Goal: Transaction & Acquisition: Obtain resource

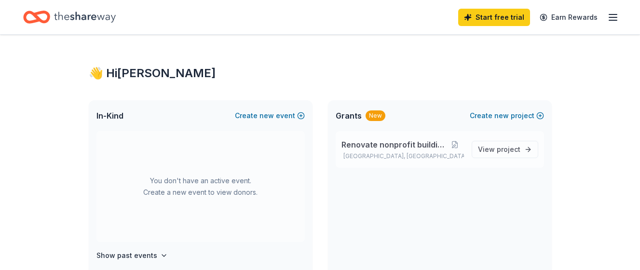
click at [374, 148] on span "Renovate nonprofit buildings" at bounding box center [394, 145] width 104 height 12
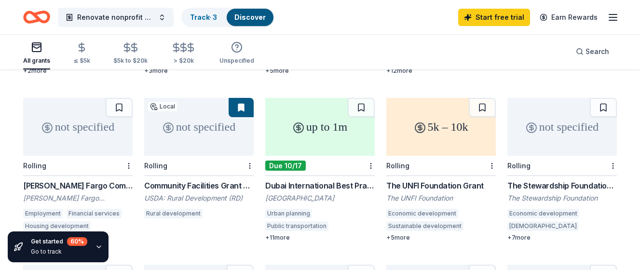
scroll to position [411, 0]
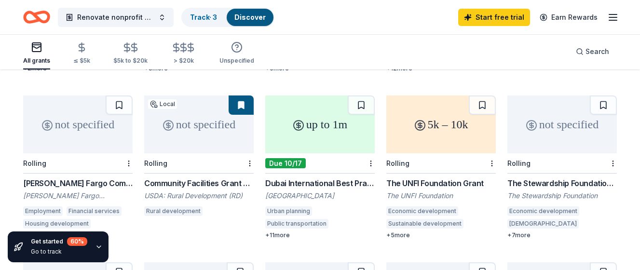
click at [194, 178] on div "Community Facilities Grant Program in [US_STATE]" at bounding box center [199, 184] width 110 height 12
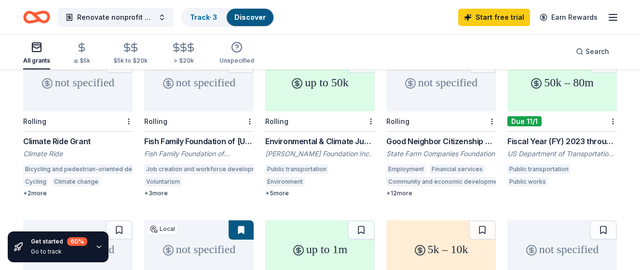
scroll to position [277, 0]
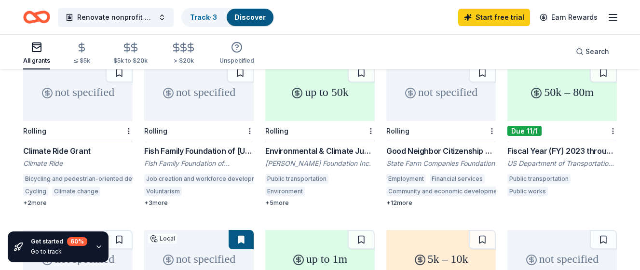
click at [453, 187] on div "Community and economic development" at bounding box center [446, 192] width 118 height 10
click at [614, 19] on icon "button" at bounding box center [614, 18] width 12 height 12
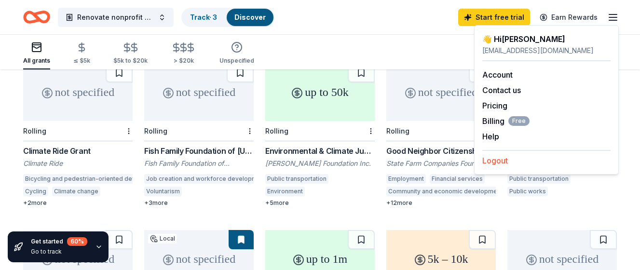
click at [503, 160] on button "Logout" at bounding box center [496, 161] width 26 height 12
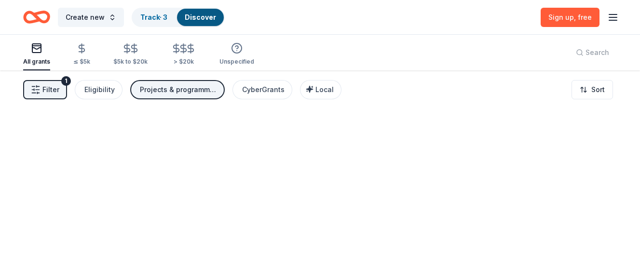
scroll to position [0, 0]
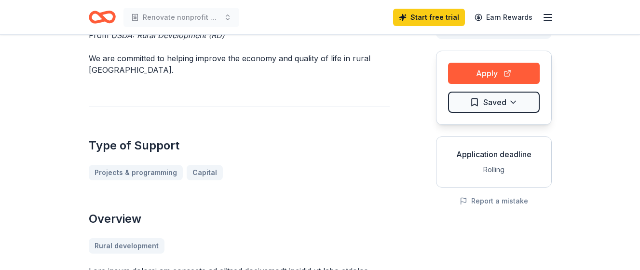
scroll to position [92, 0]
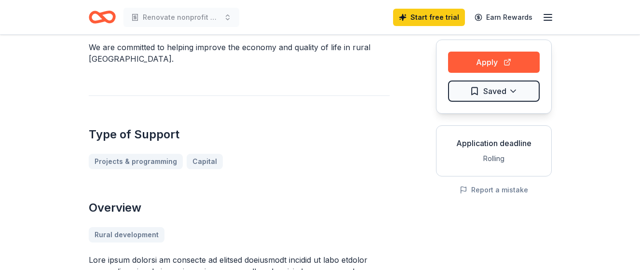
drag, startPoint x: 640, startPoint y: 69, endPoint x: 639, endPoint y: 93, distance: 24.1
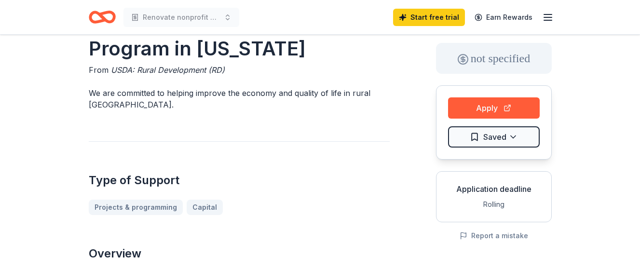
scroll to position [0, 0]
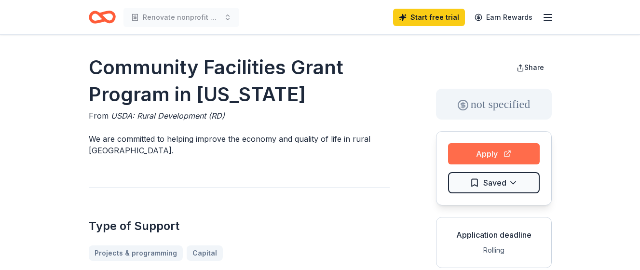
click at [499, 154] on button "Apply" at bounding box center [494, 153] width 92 height 21
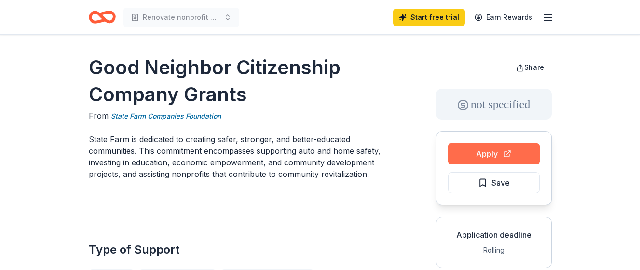
click at [489, 151] on button "Apply" at bounding box center [494, 153] width 92 height 21
